Goal: Task Accomplishment & Management: Complete application form

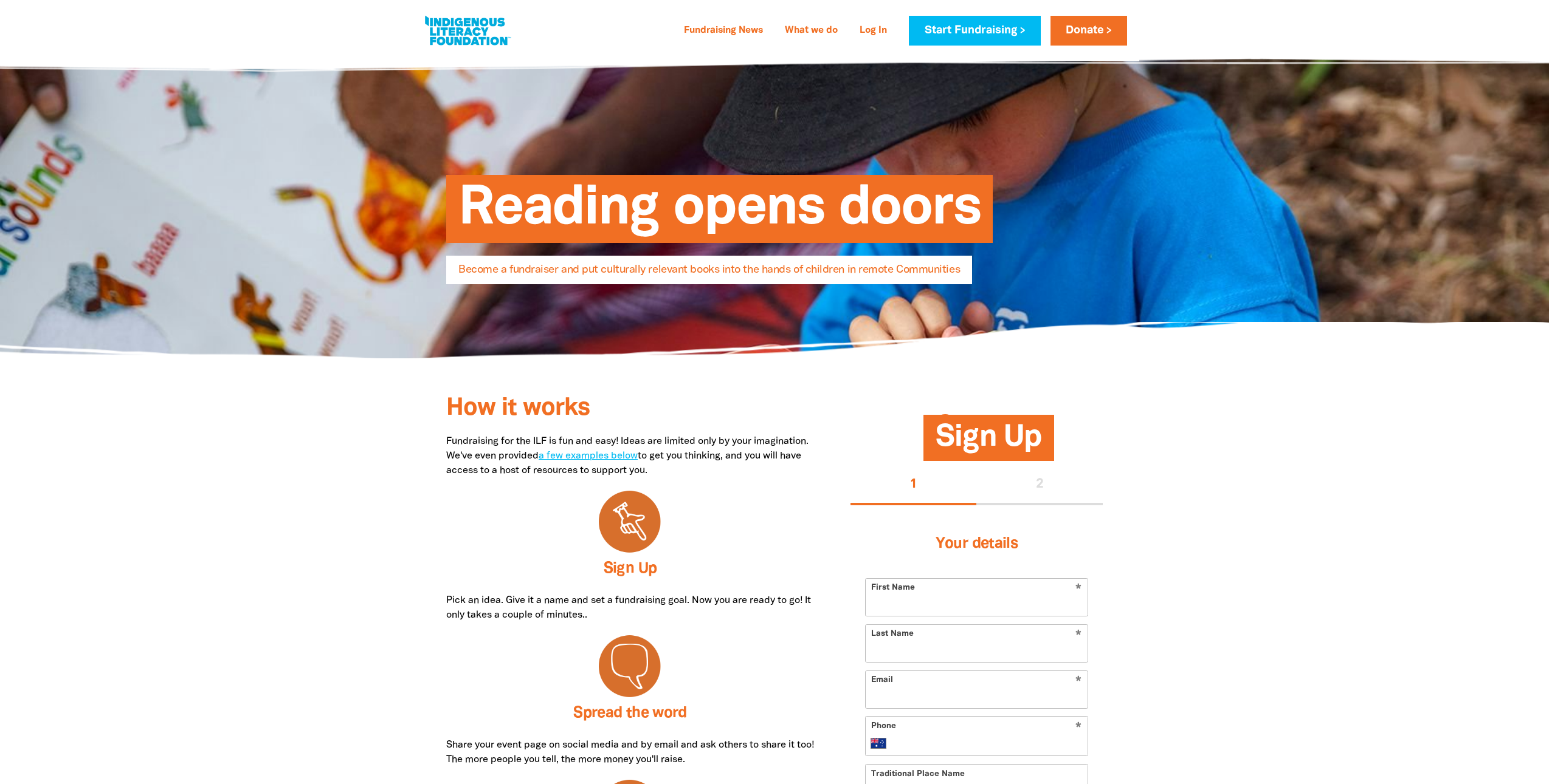
select select "AU"
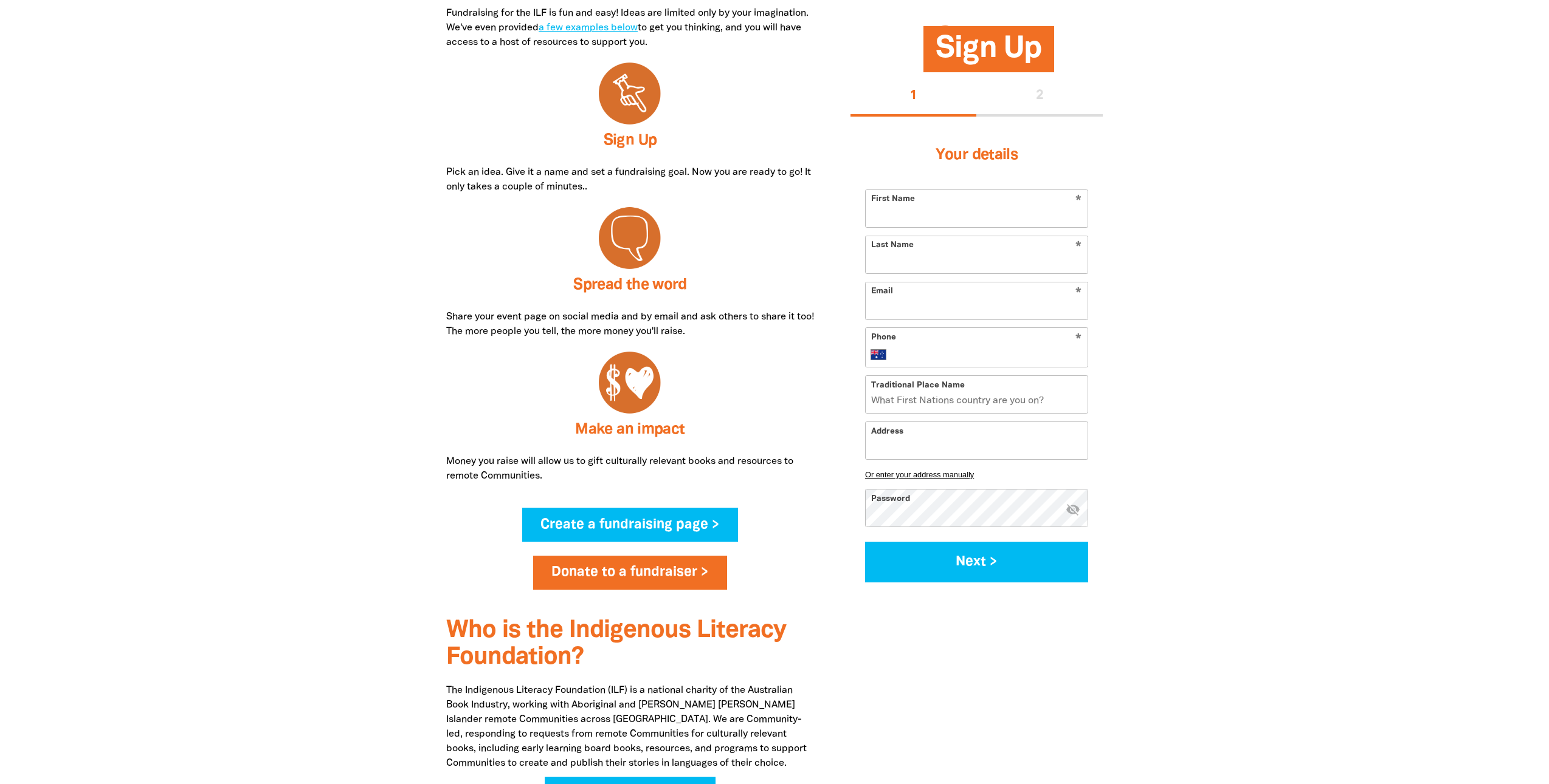
scroll to position [429, 0]
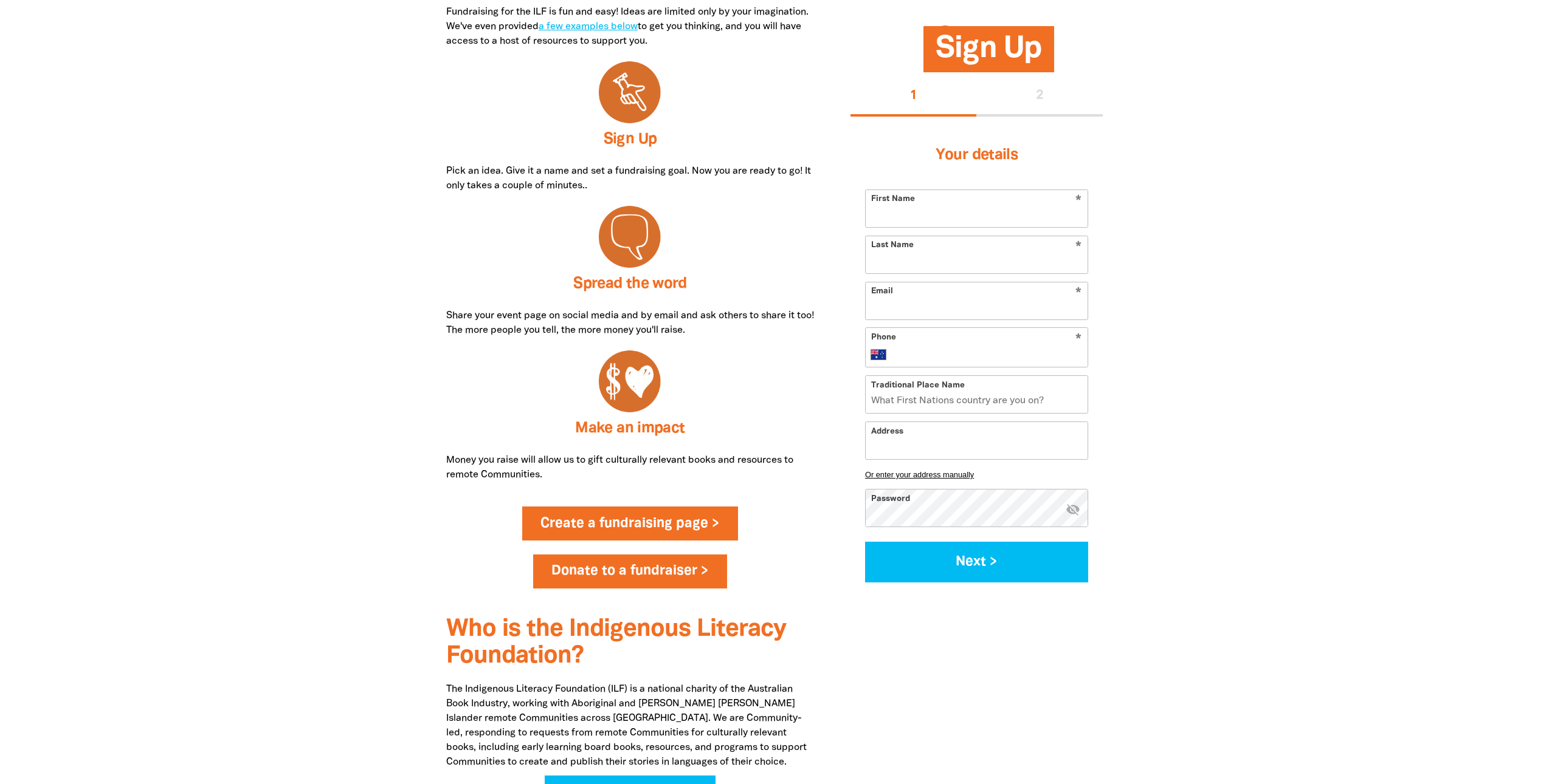
click at [668, 527] on link "Create a fundraising page >" at bounding box center [630, 524] width 216 height 34
select select "AU"
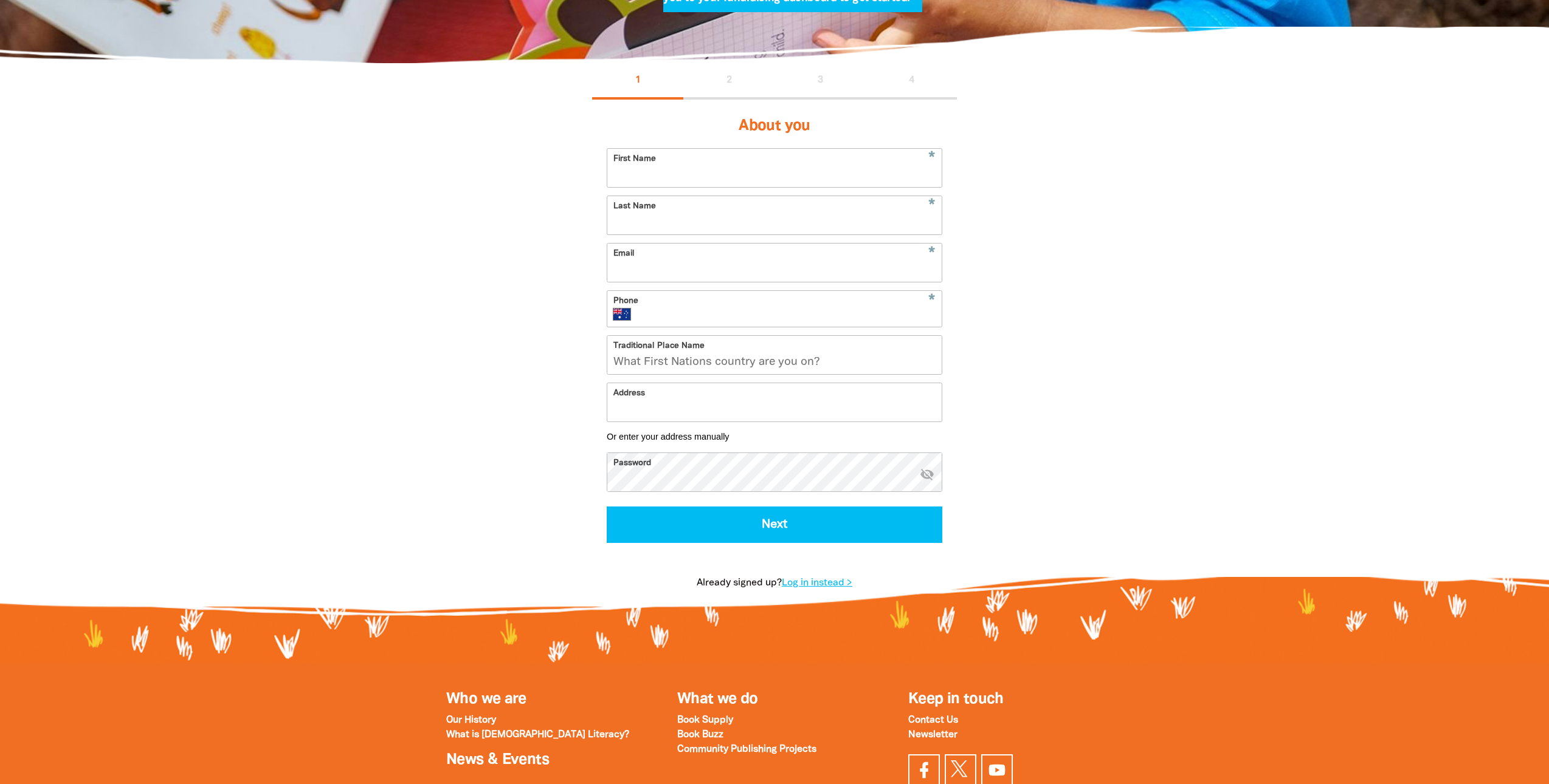
scroll to position [484, 0]
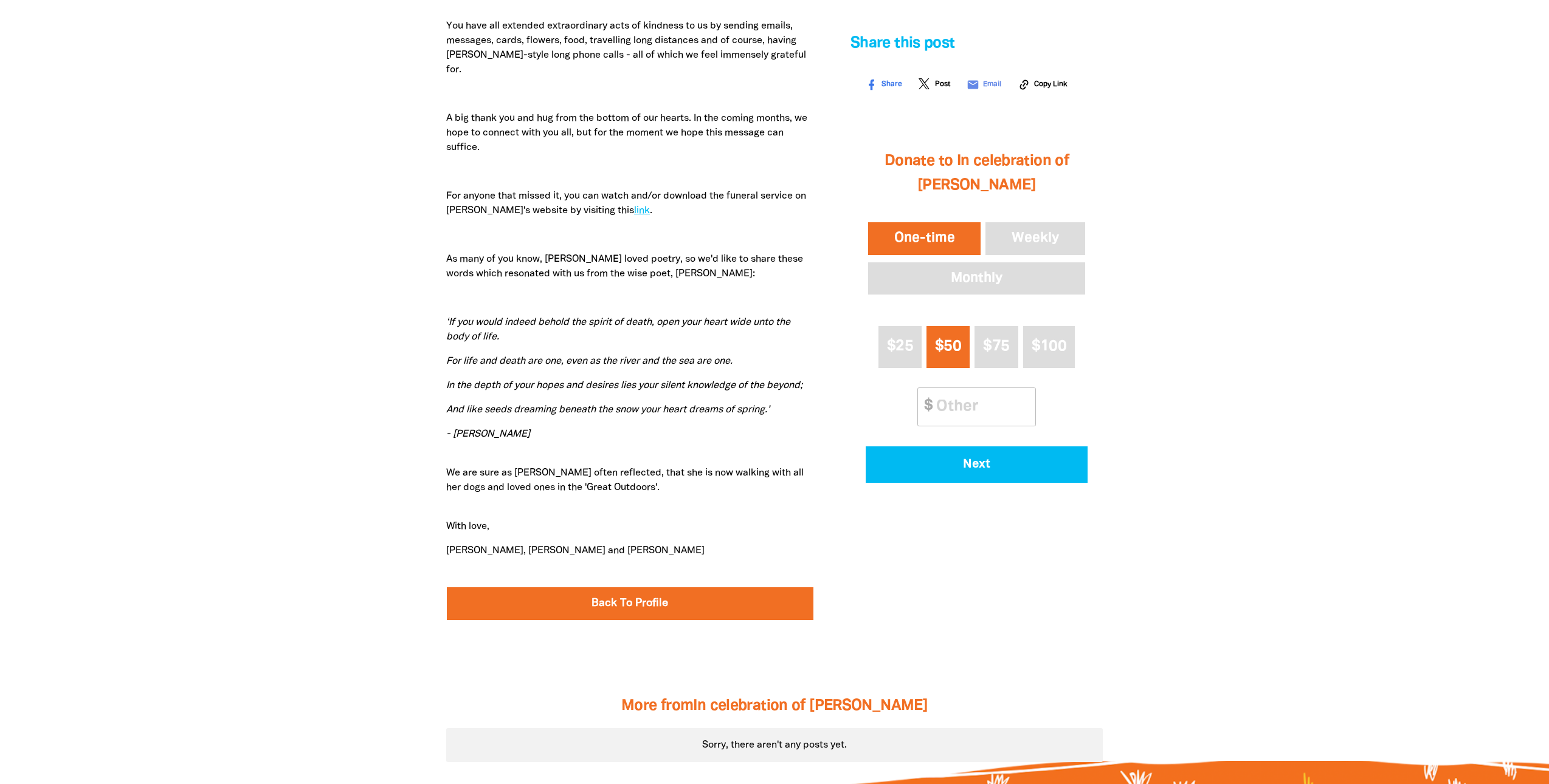
scroll to position [820, 0]
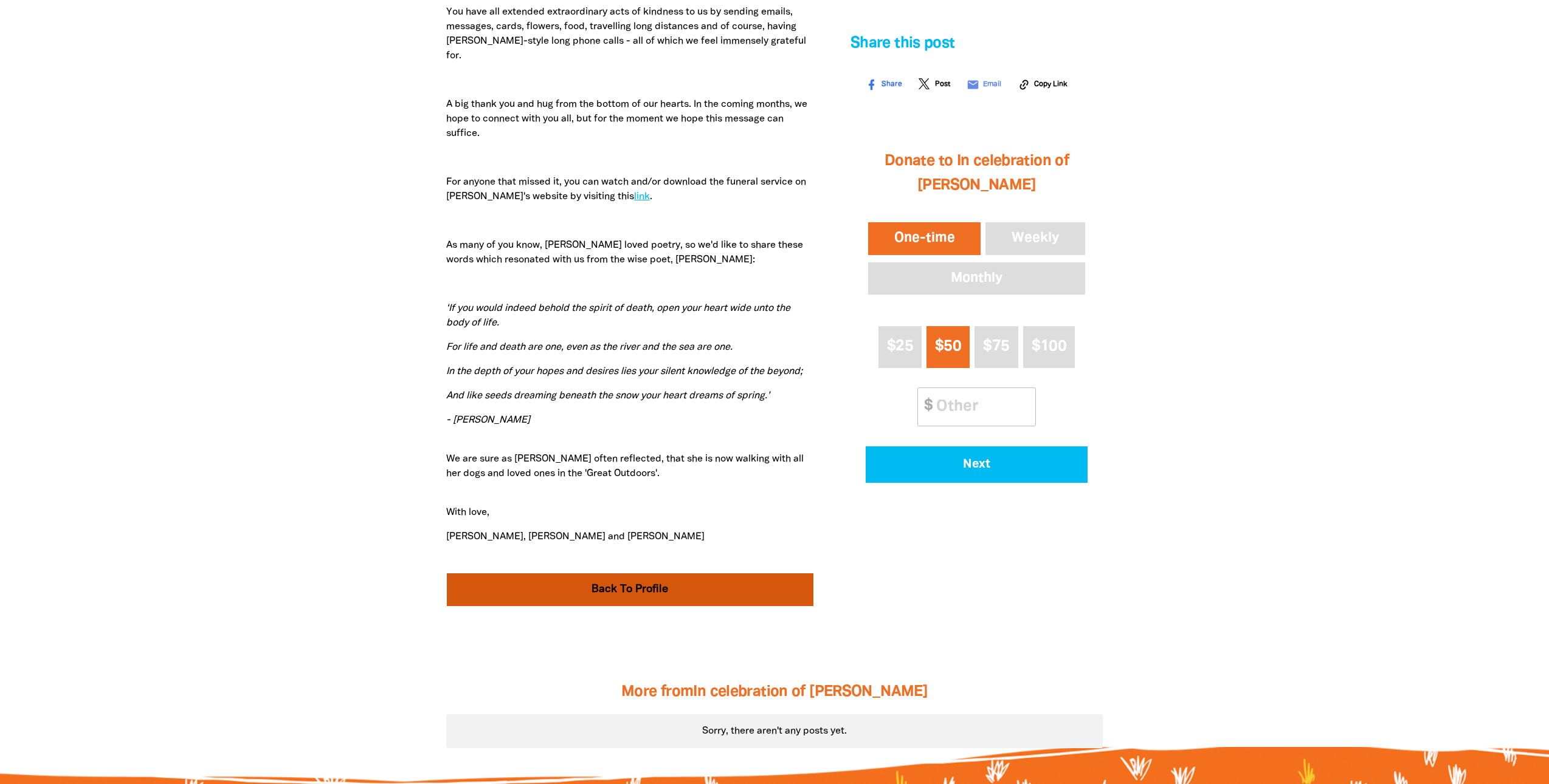
click at [629, 580] on link "Back To Profile" at bounding box center [629, 590] width 367 height 32
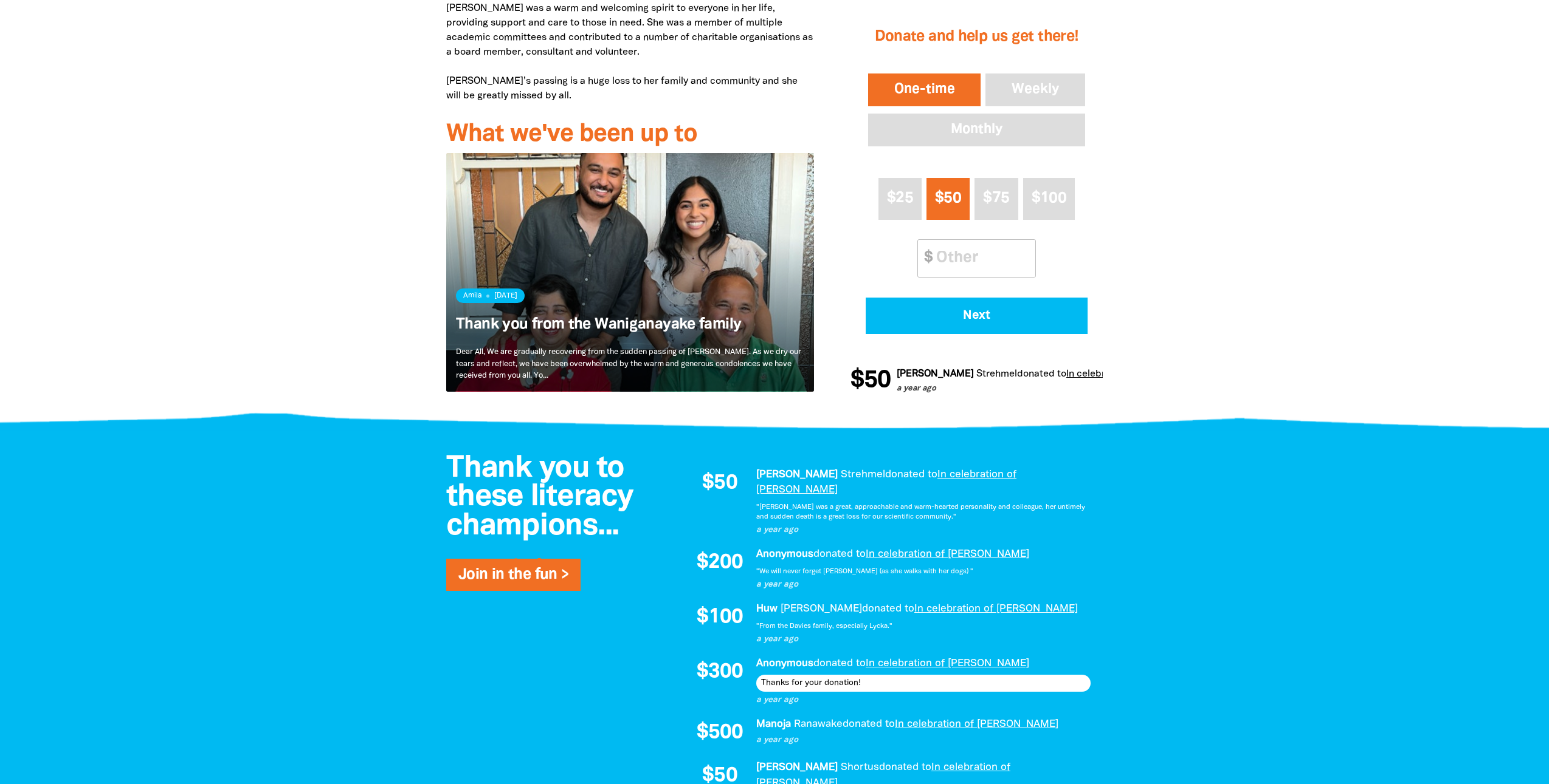
scroll to position [1061, 0]
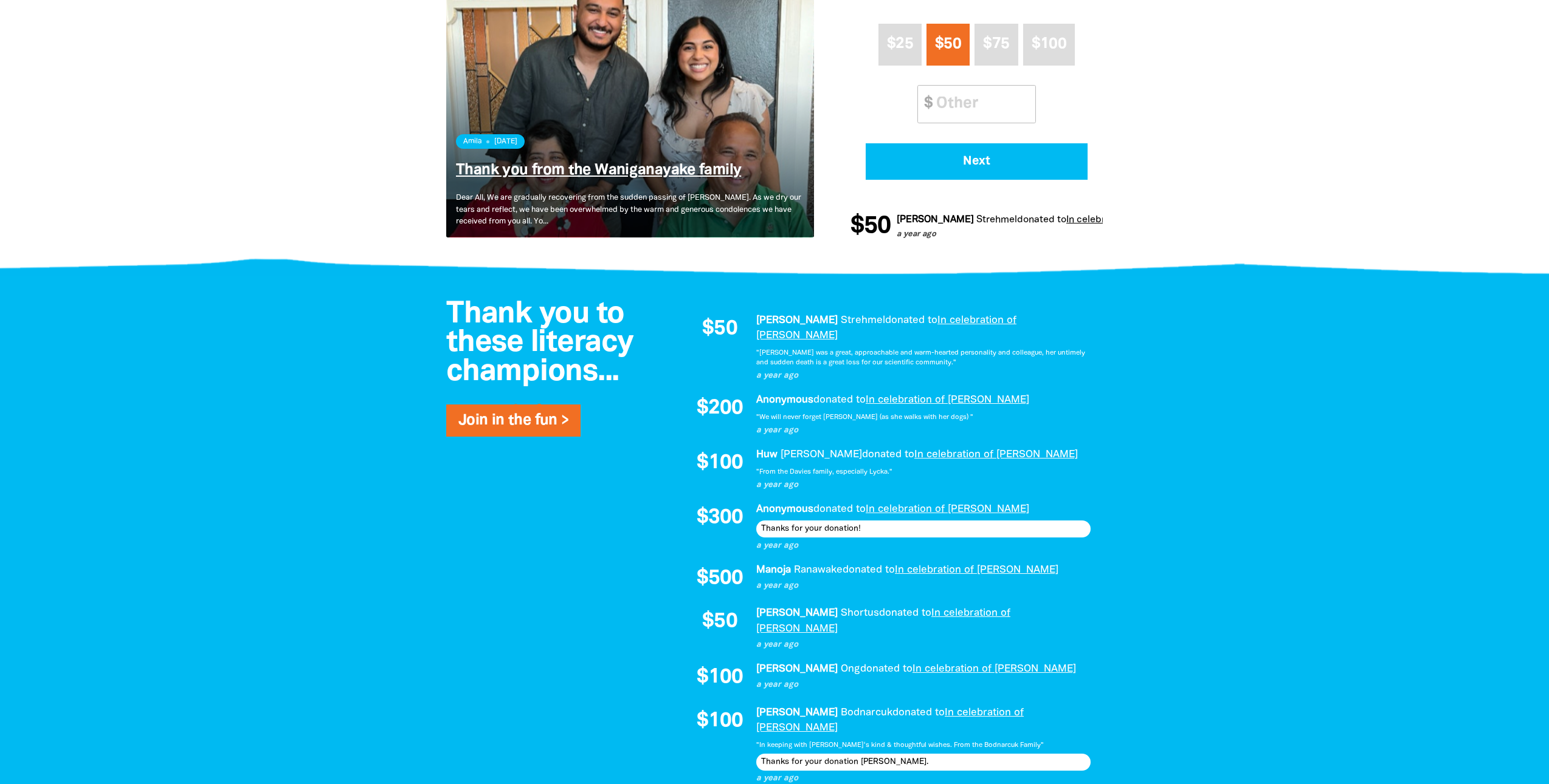
click at [701, 172] on link "Thank you from the Waniganayake family" at bounding box center [598, 170] width 285 height 14
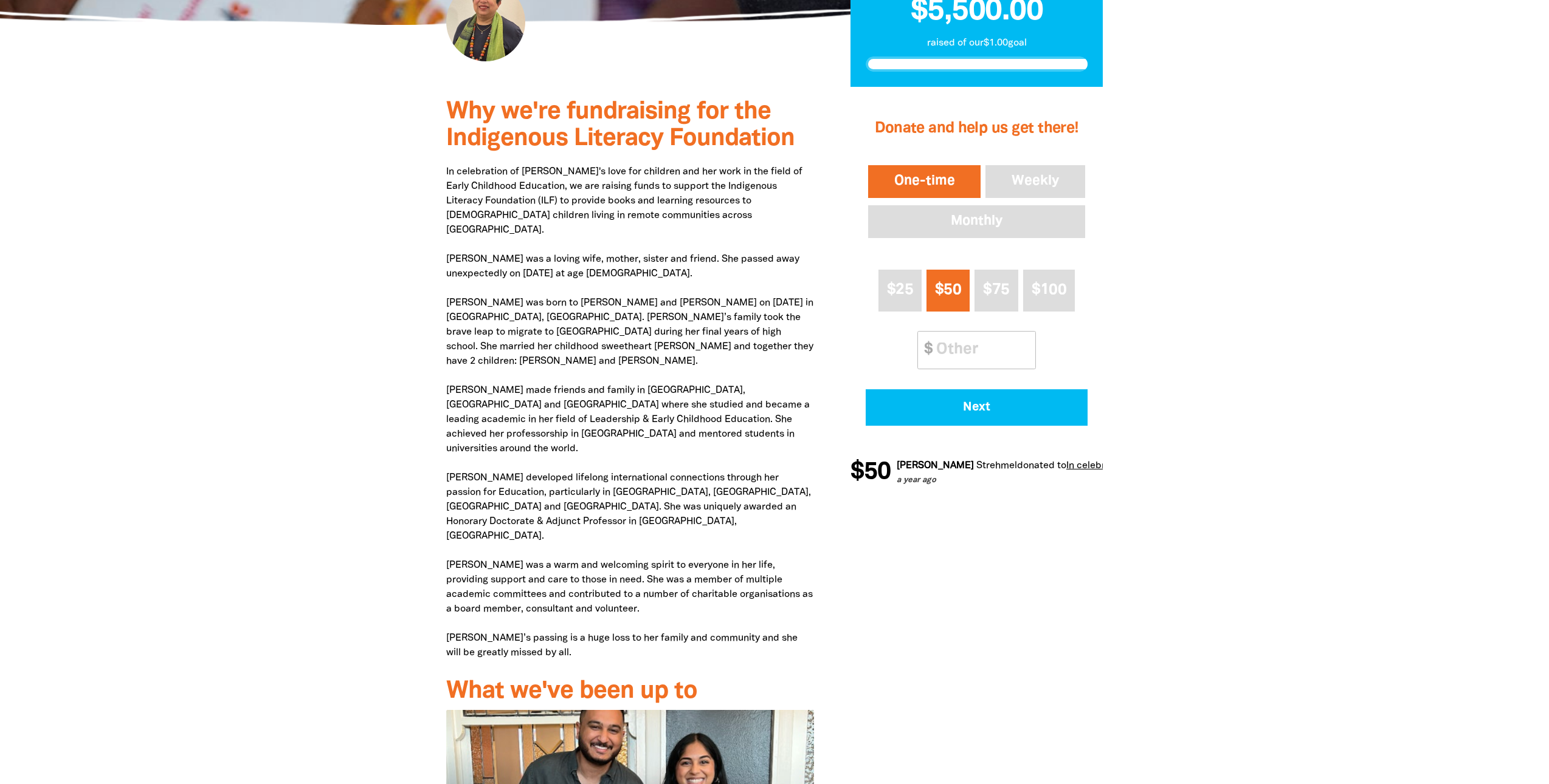
scroll to position [292, 0]
